Goal: Information Seeking & Learning: Learn about a topic

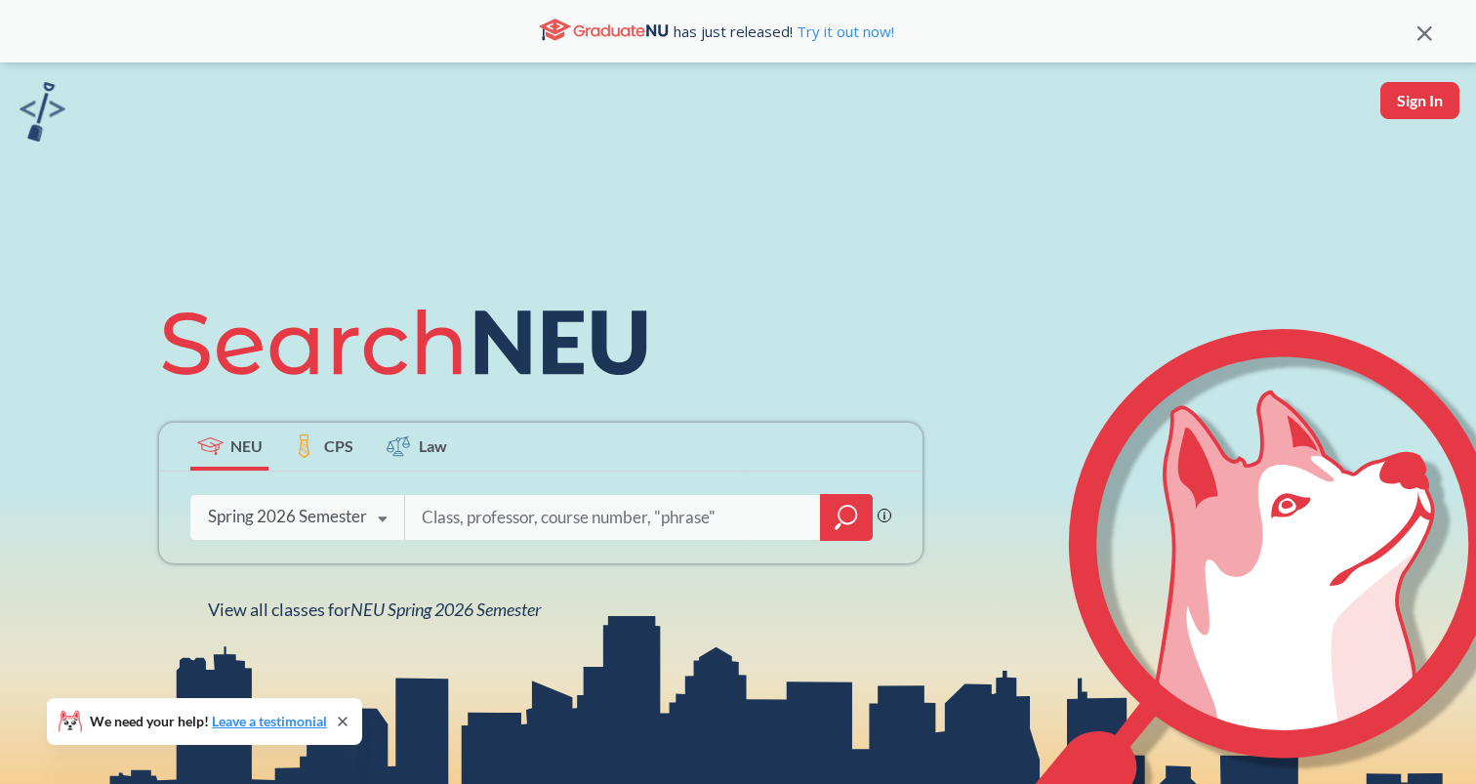
click at [492, 521] on input "search" at bounding box center [613, 517] width 387 height 41
type input "eece"
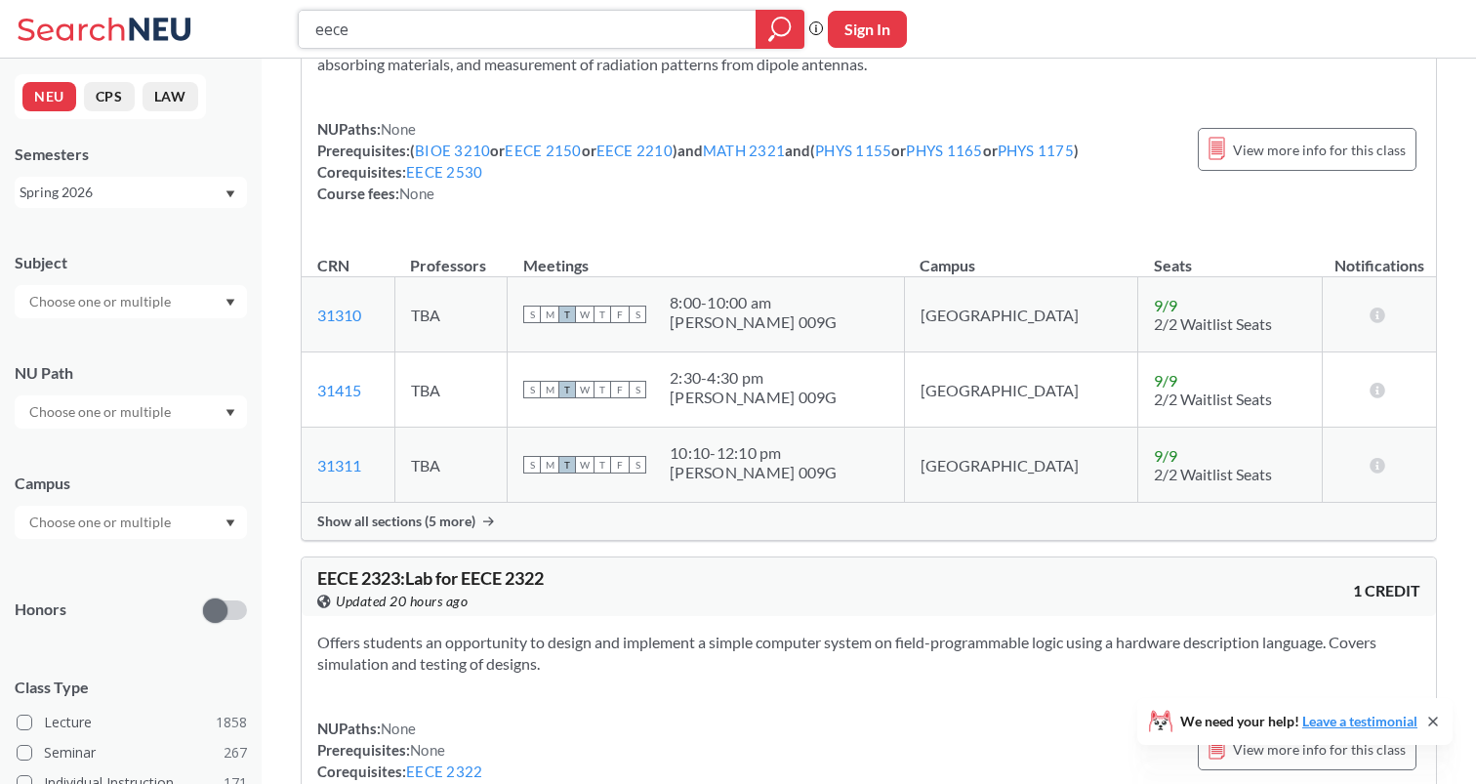
scroll to position [3084, 0]
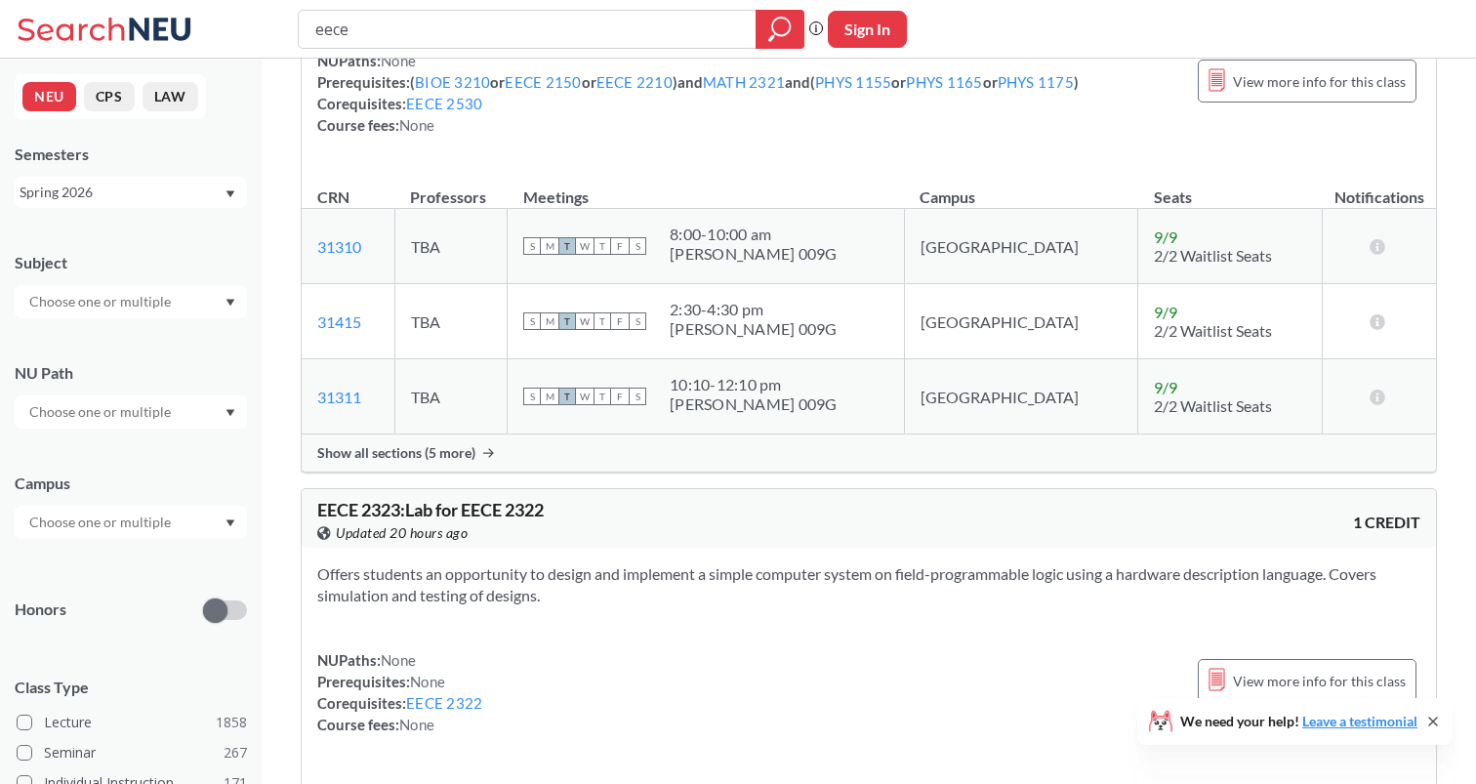
click at [120, 299] on input "text" at bounding box center [102, 301] width 164 height 23
click at [113, 450] on div "EECE ( 69 )" at bounding box center [135, 443] width 221 height 21
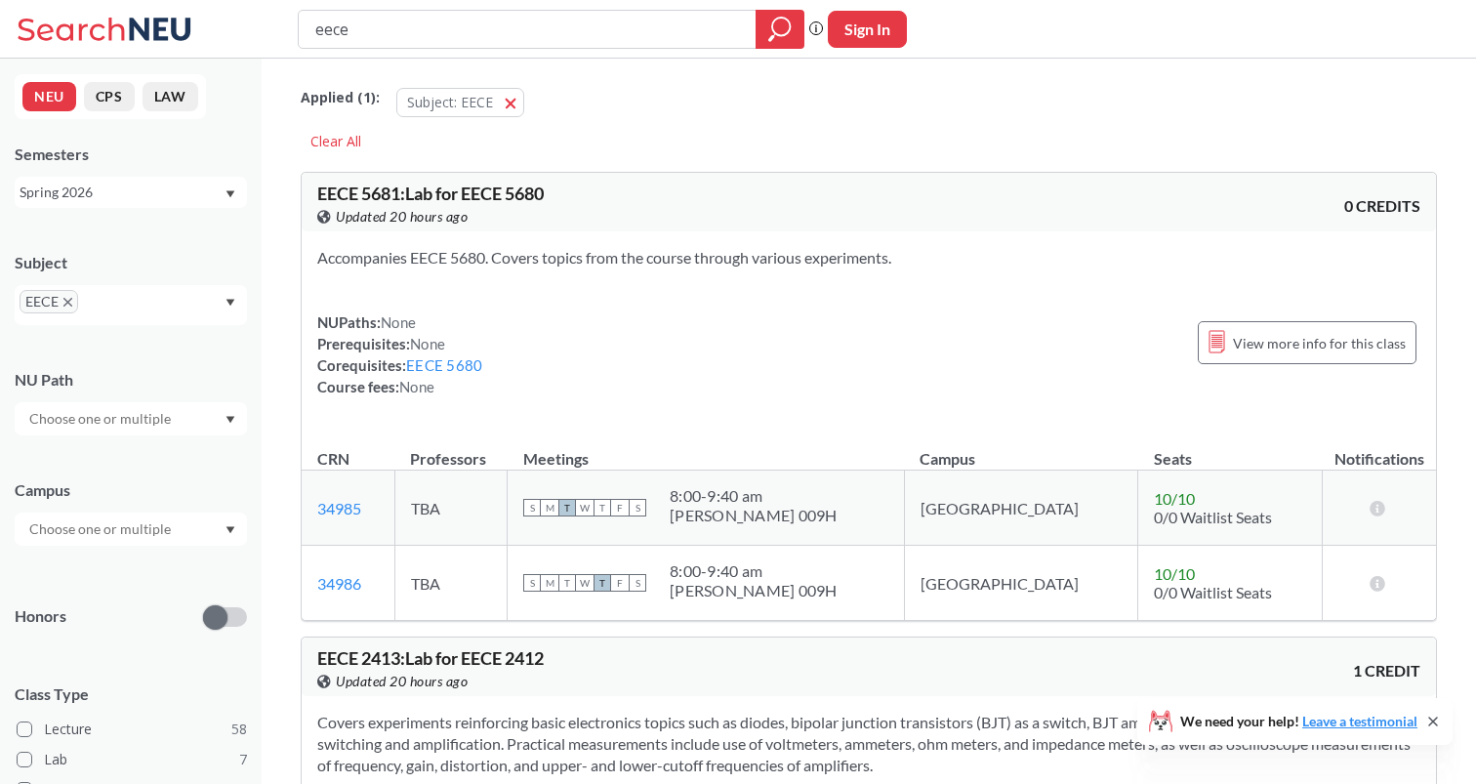
drag, startPoint x: 457, startPoint y: 34, endPoint x: 245, endPoint y: 12, distance: 213.0
click at [245, 12] on div "eece Phrase search guarantees the exact search appears in the results. Ex. If y…" at bounding box center [738, 29] width 1476 height 59
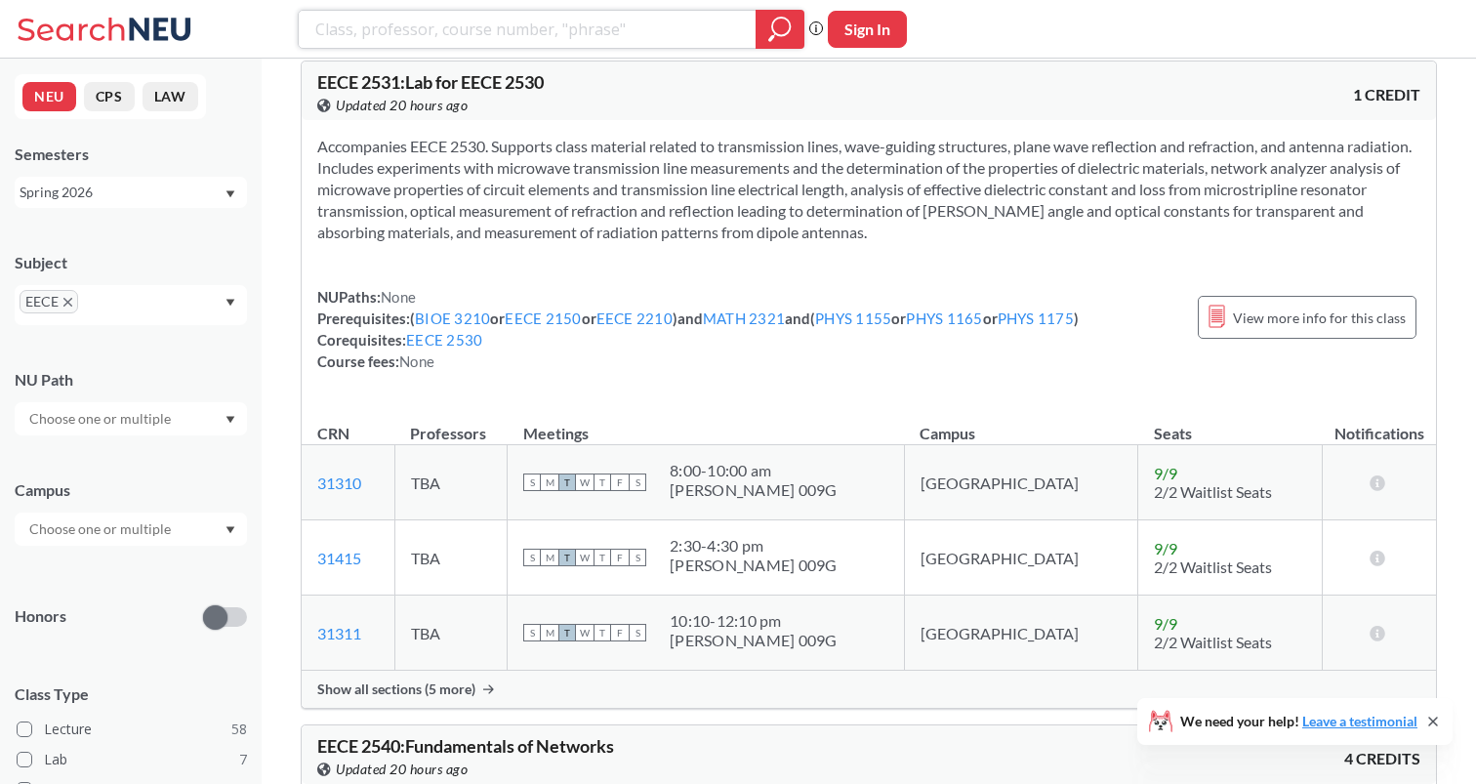
scroll to position [7862, 0]
click at [64, 302] on icon "X to remove pill" at bounding box center [67, 302] width 9 height 9
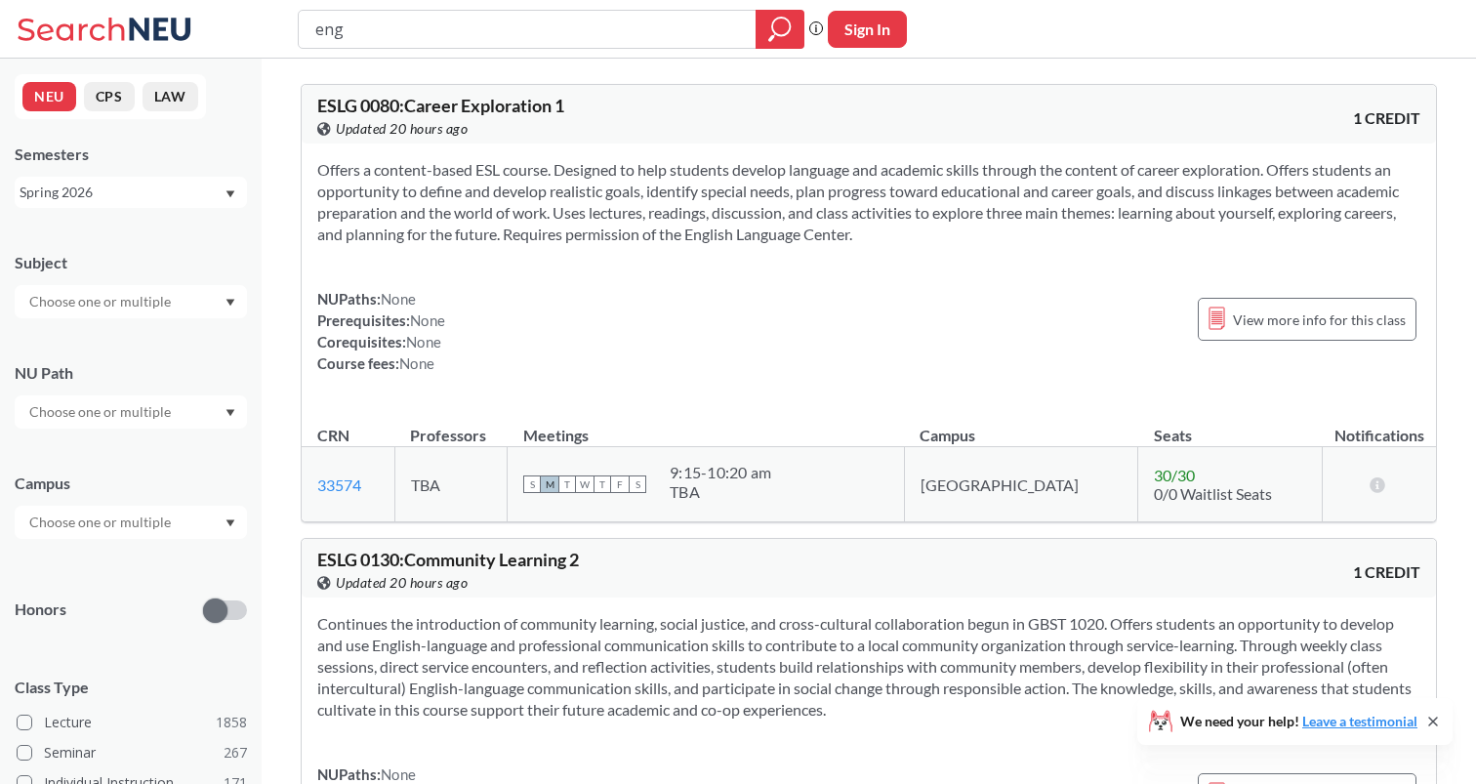
type input "engw"
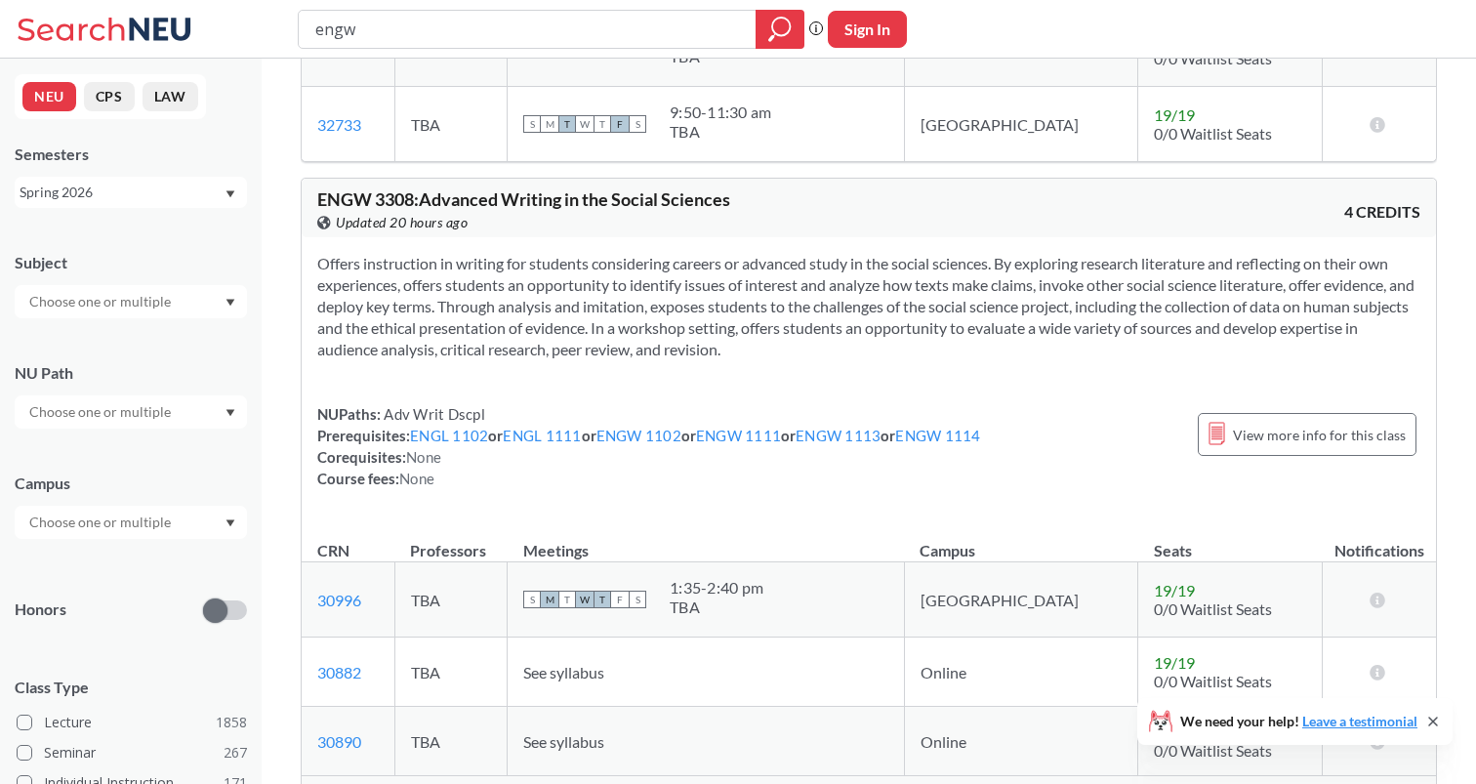
scroll to position [574, 0]
